Goal: Transaction & Acquisition: Purchase product/service

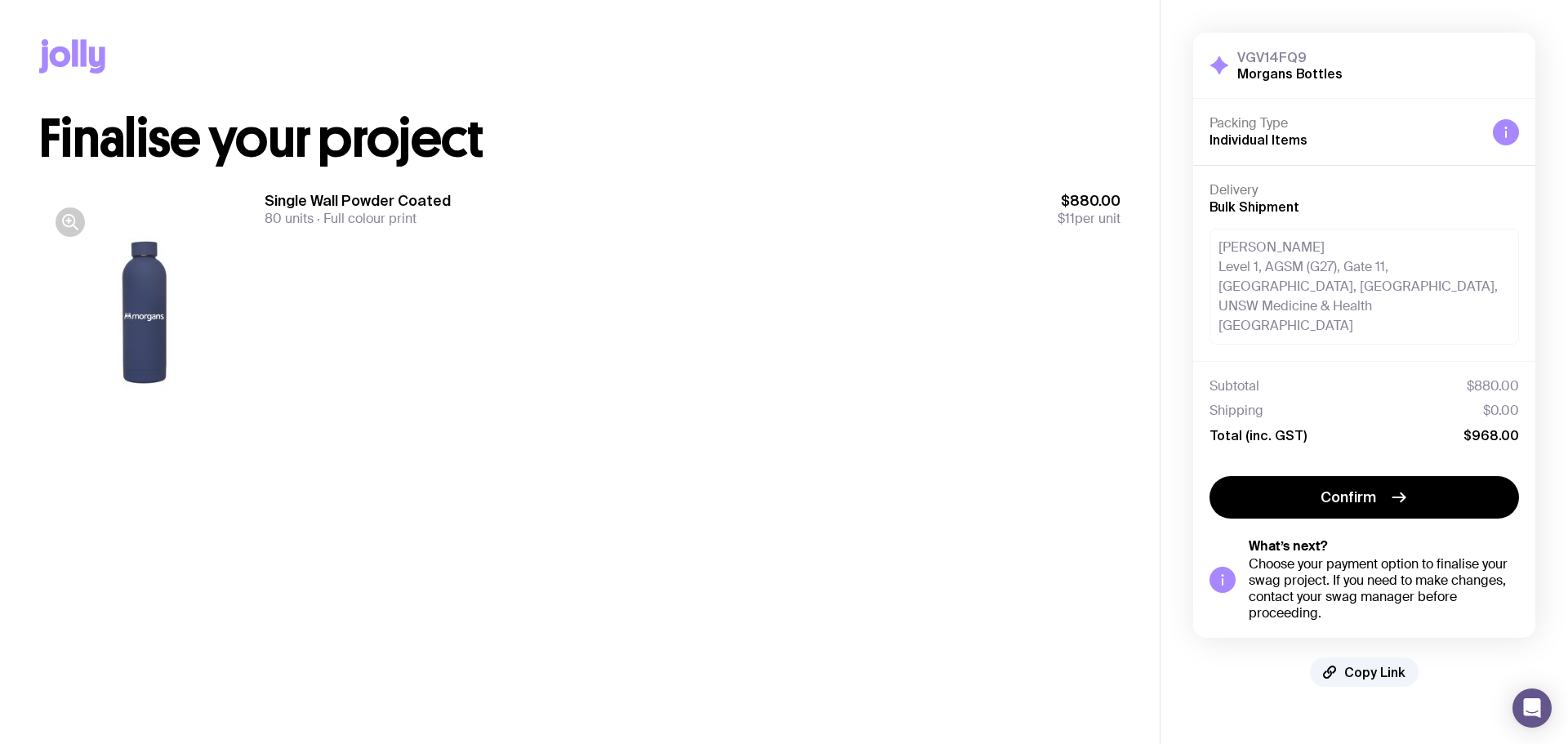
click at [1324, 507] on button "Confirm" at bounding box center [1364, 497] width 309 height 42
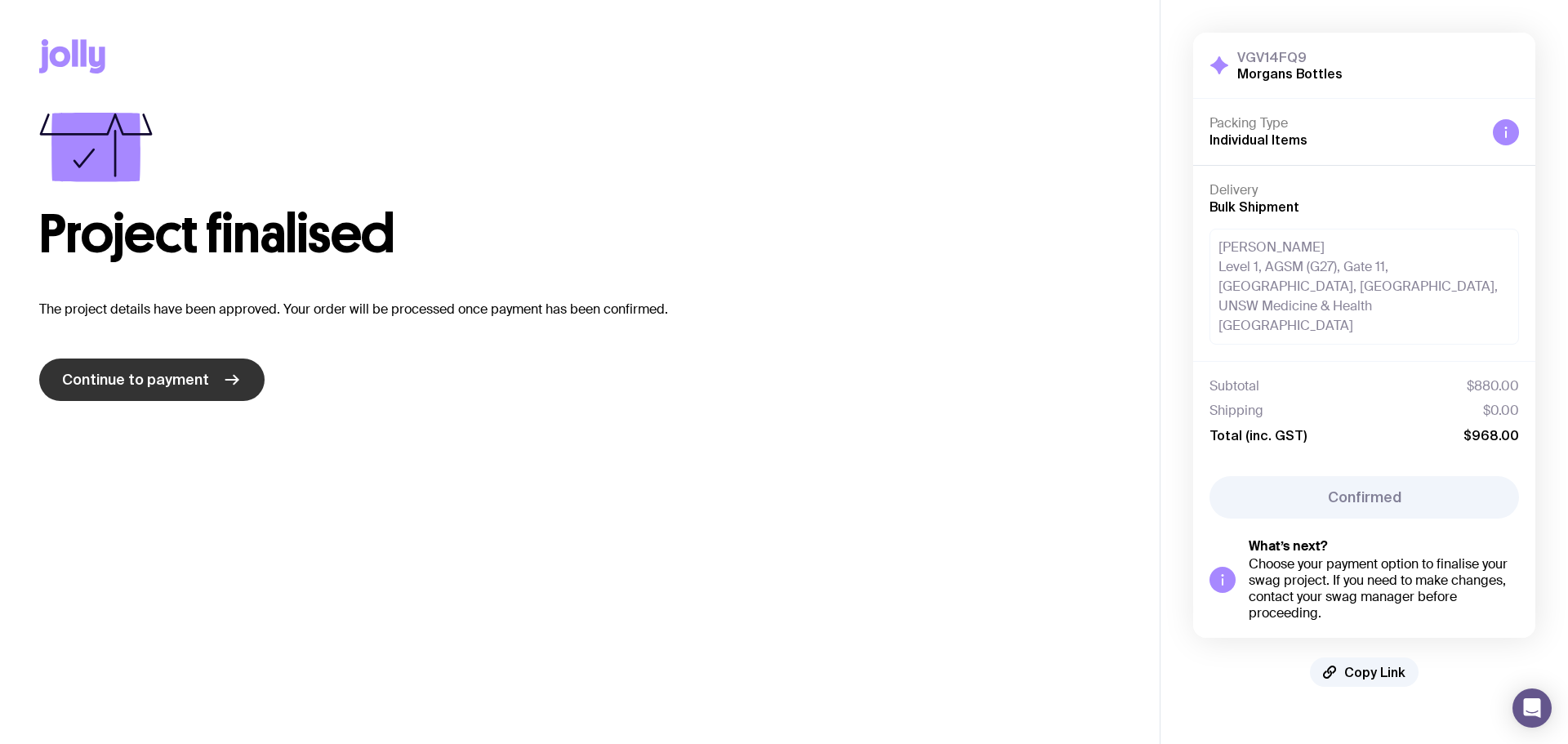
click at [136, 377] on span "Continue to payment" at bounding box center [136, 379] width 147 height 19
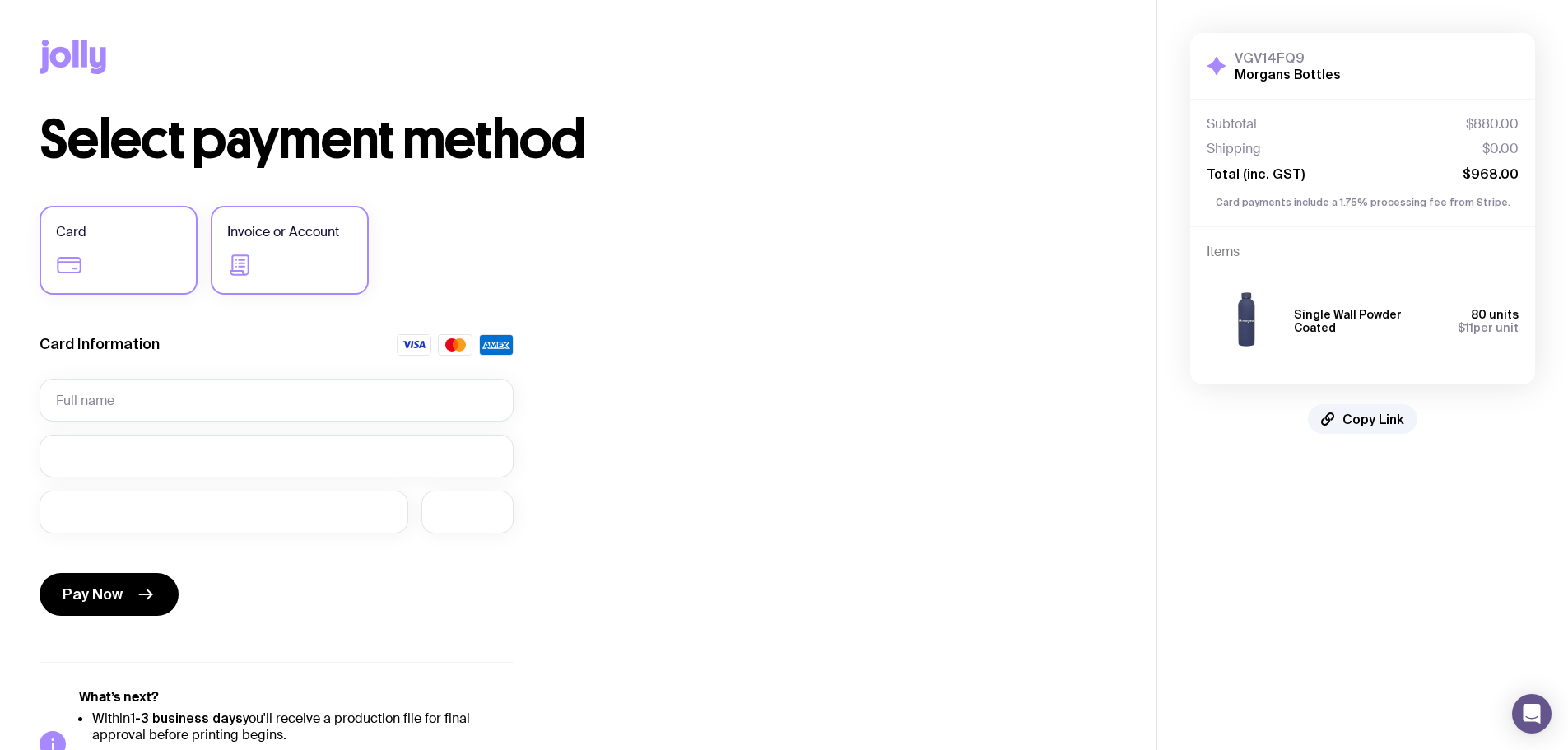
click at [295, 238] on span "Invoice or Account" at bounding box center [283, 232] width 112 height 19
click at [0, 0] on input "Invoice or Account" at bounding box center [0, 0] width 0 height 0
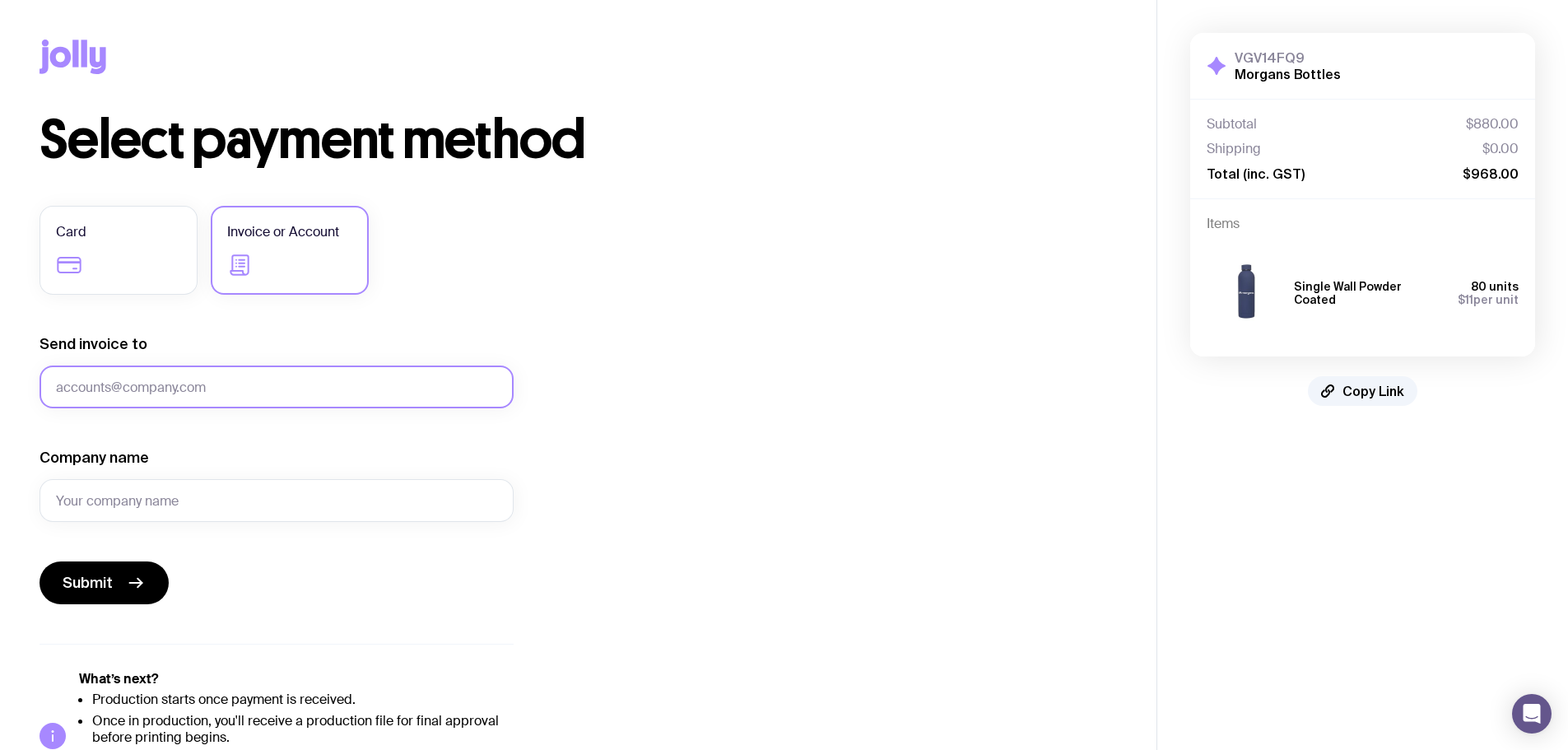
click at [209, 375] on input "Send invoice to" at bounding box center [276, 387] width 474 height 42
type input "[PERSON_NAME][EMAIL_ADDRESS][PERSON_NAME][DOMAIN_NAME]"
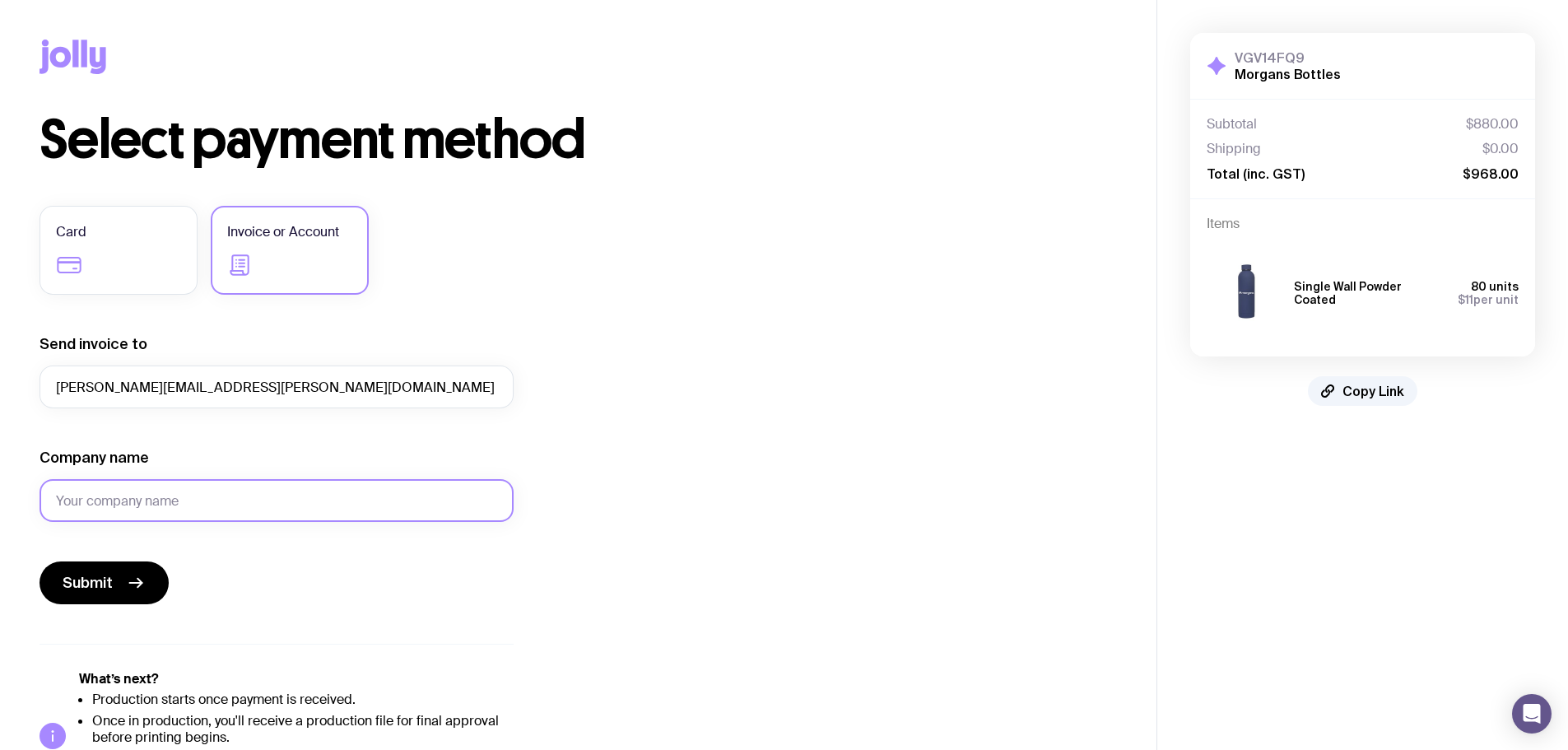
click at [151, 489] on input "Company name" at bounding box center [276, 500] width 474 height 42
type input "Morgans Financial Limited"
click at [91, 588] on span "Submit" at bounding box center [87, 582] width 50 height 19
